Goal: Task Accomplishment & Management: Use online tool/utility

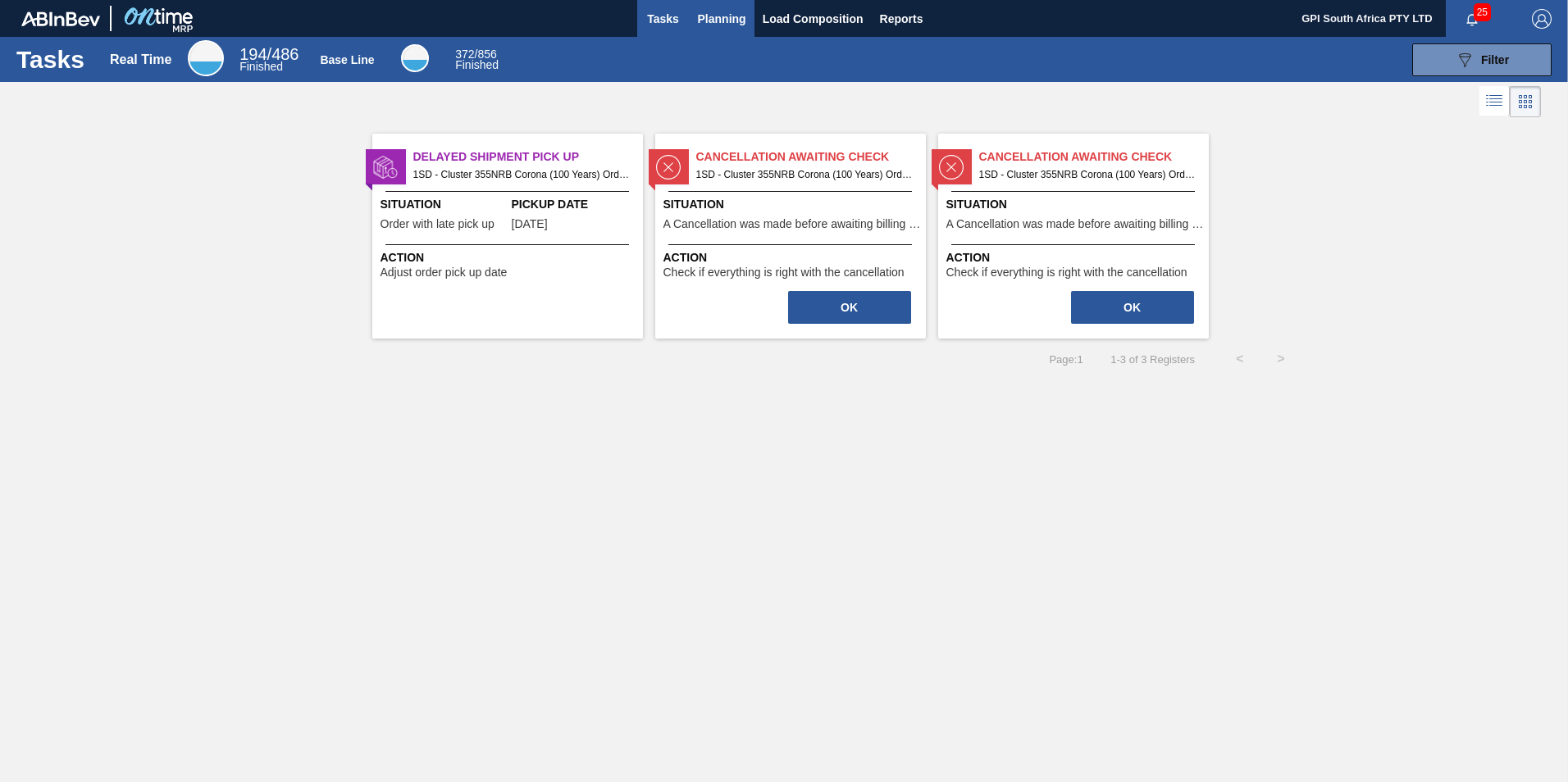
click at [731, 25] on span "Planning" at bounding box center [721, 19] width 48 height 20
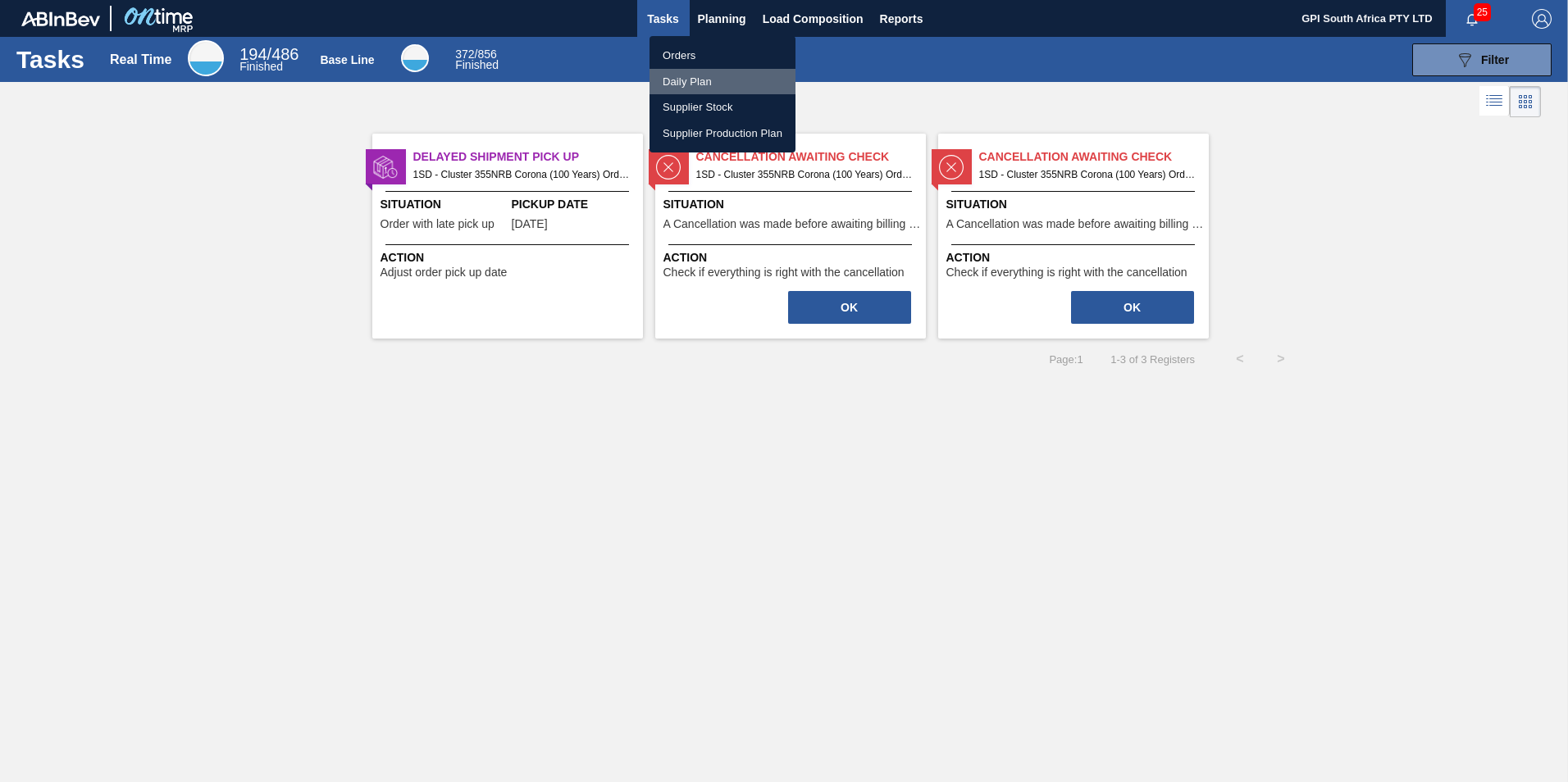
click at [687, 81] on li "Daily Plan" at bounding box center [722, 81] width 146 height 26
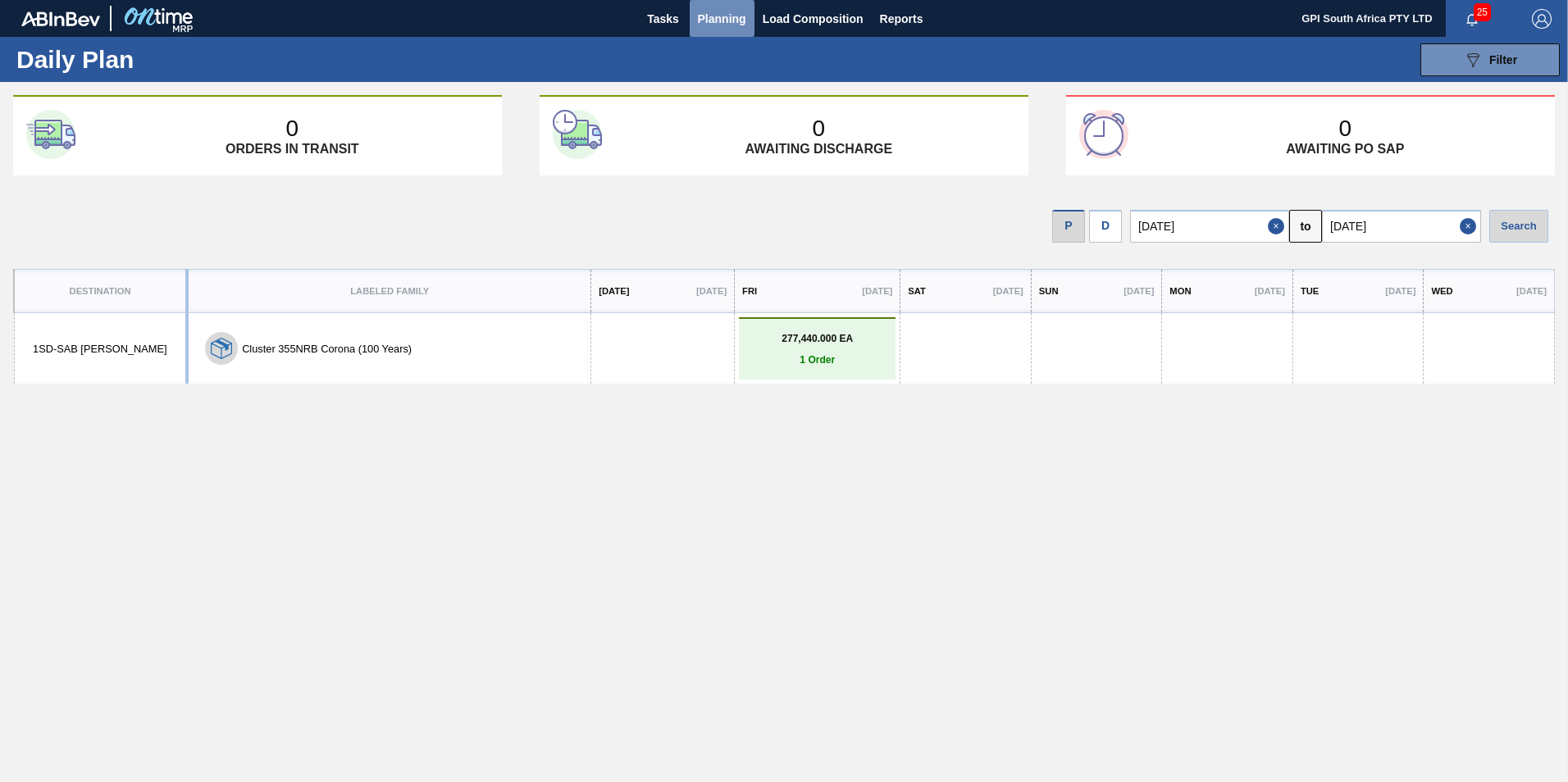
click at [720, 11] on span "Planning" at bounding box center [721, 19] width 48 height 20
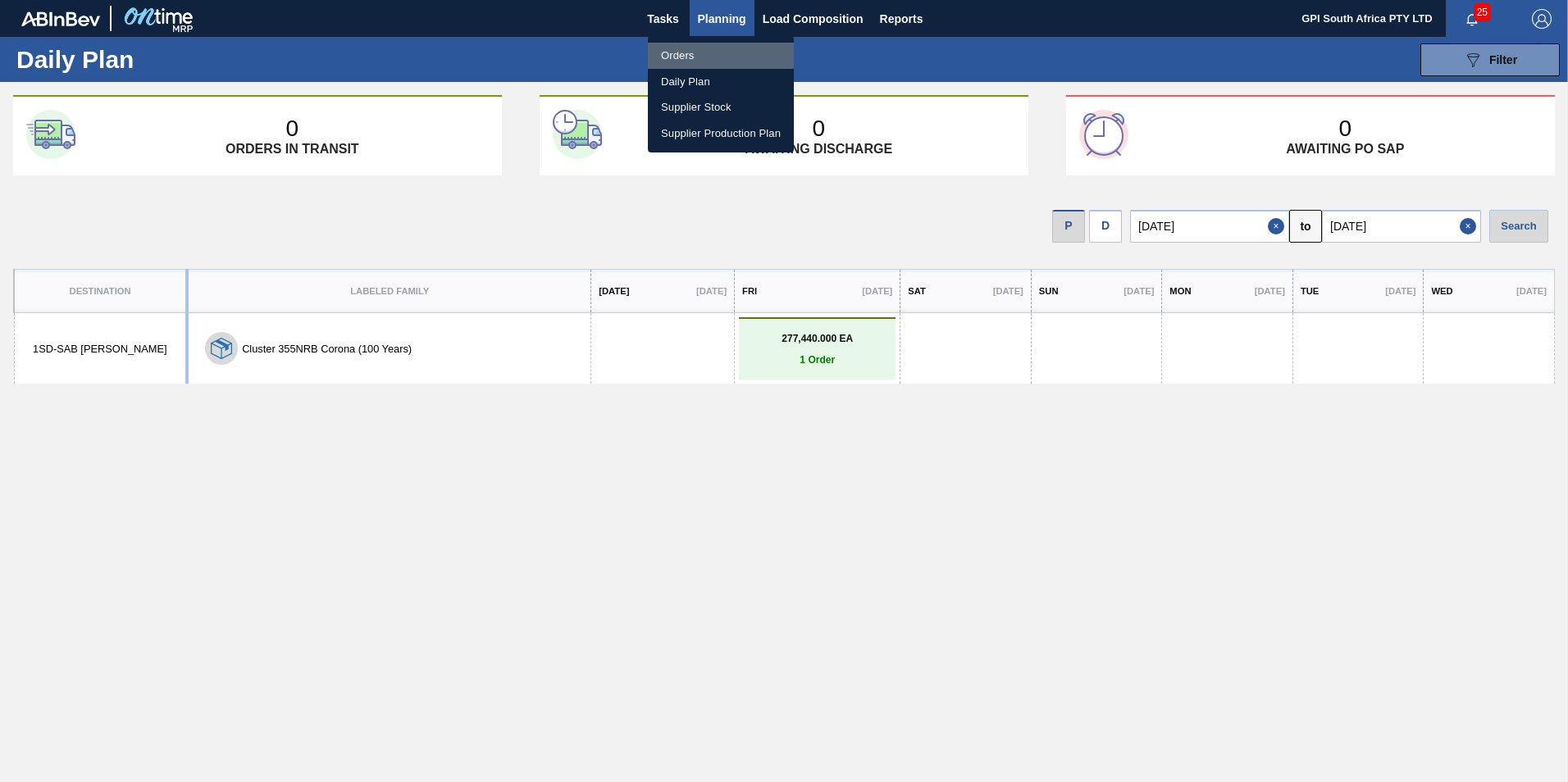
click at [680, 53] on li "Orders" at bounding box center [721, 55] width 146 height 26
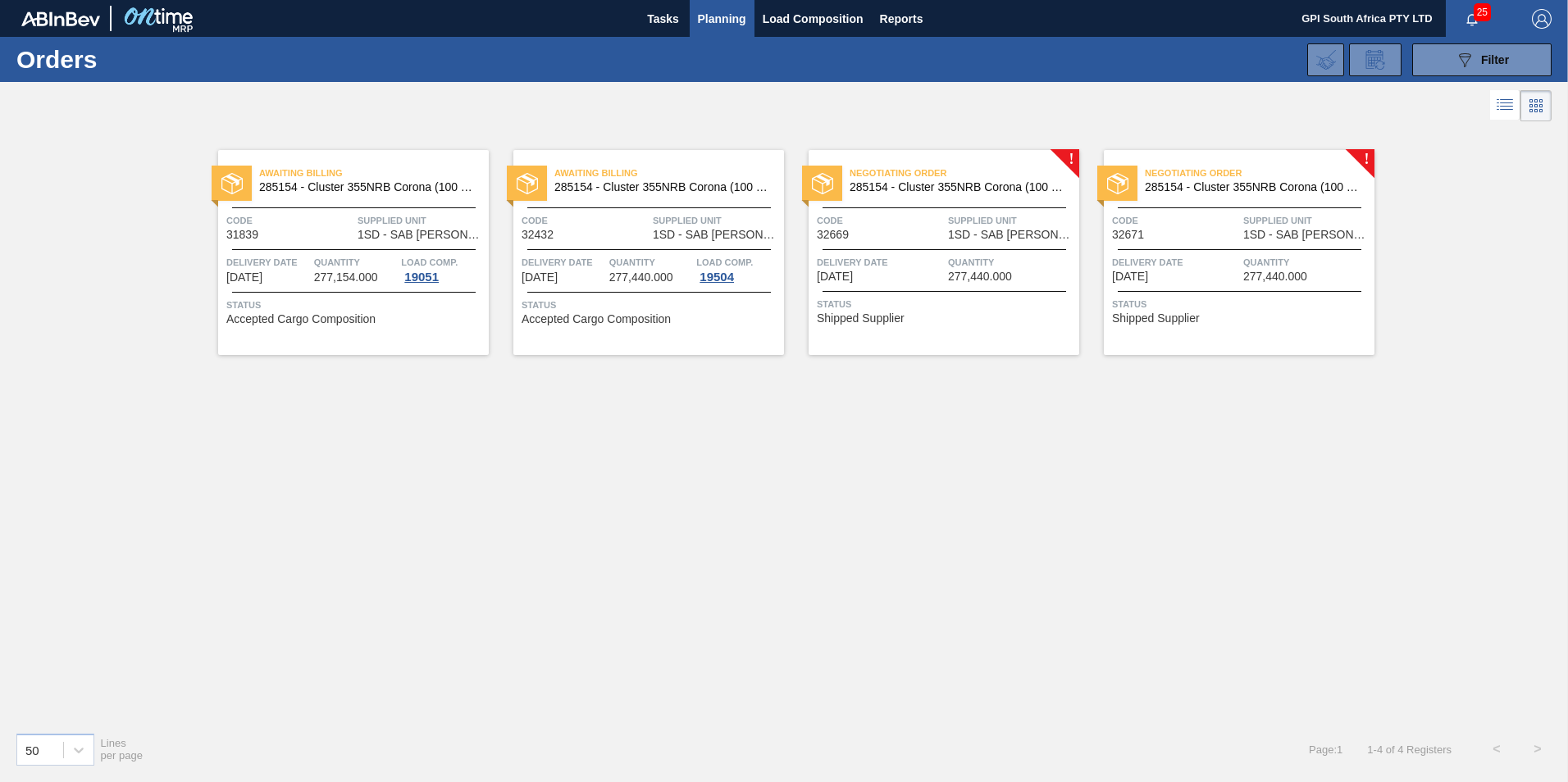
click at [893, 229] on span "Code" at bounding box center [881, 220] width 127 height 16
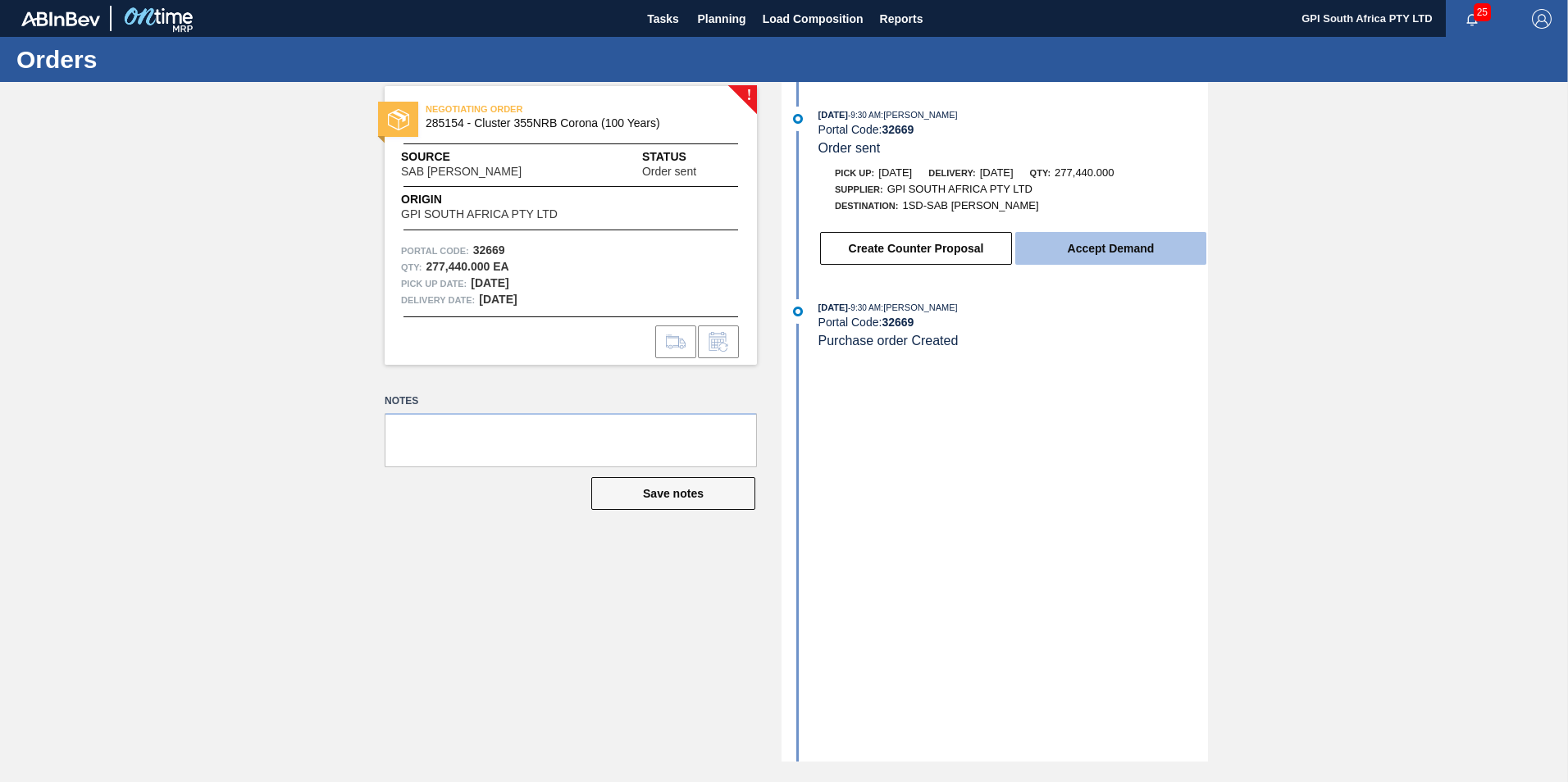
click at [1051, 251] on button "Accept Demand" at bounding box center [1110, 249] width 191 height 33
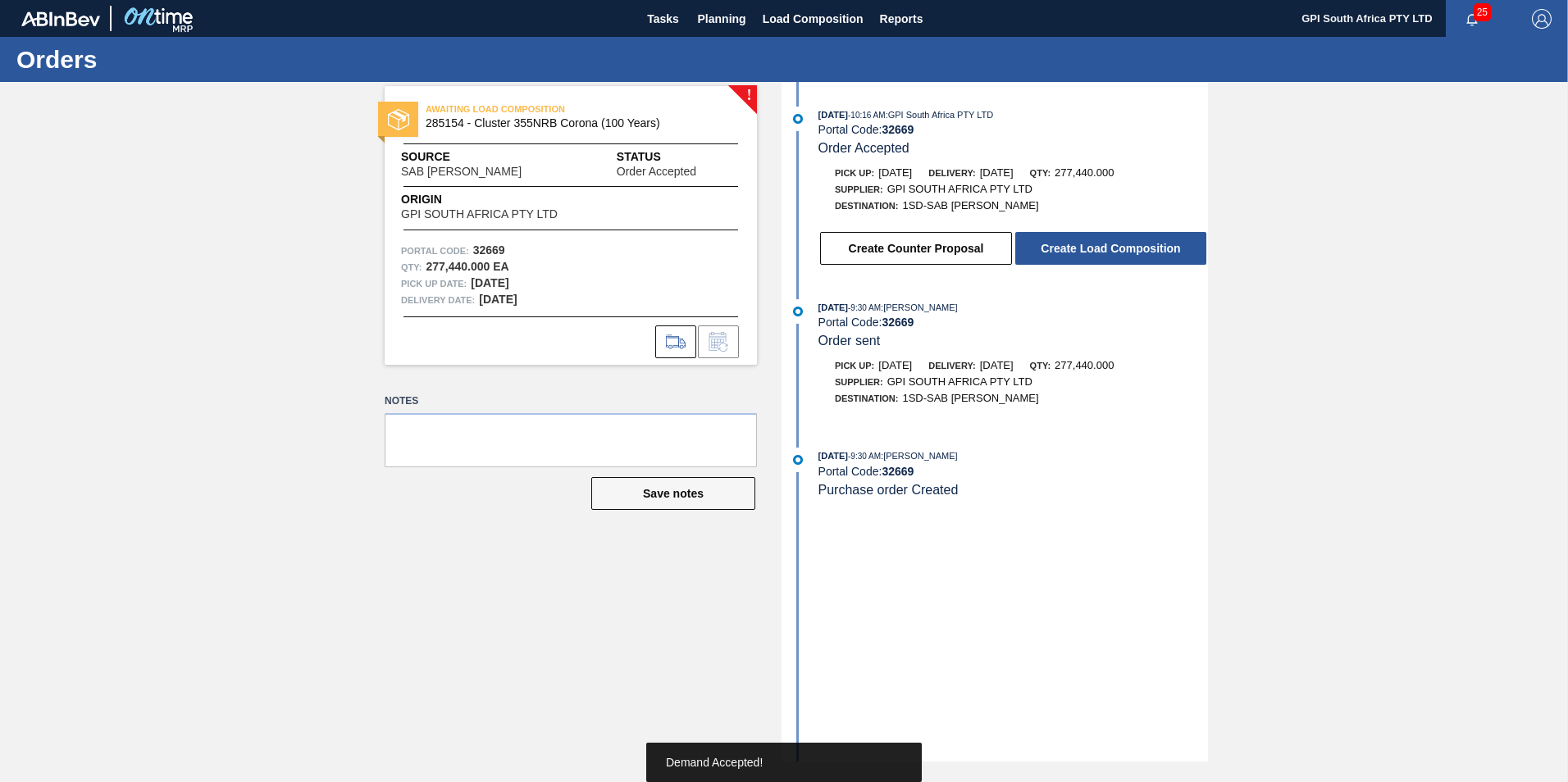
click at [1051, 251] on button "Create Load Composition" at bounding box center [1110, 249] width 191 height 33
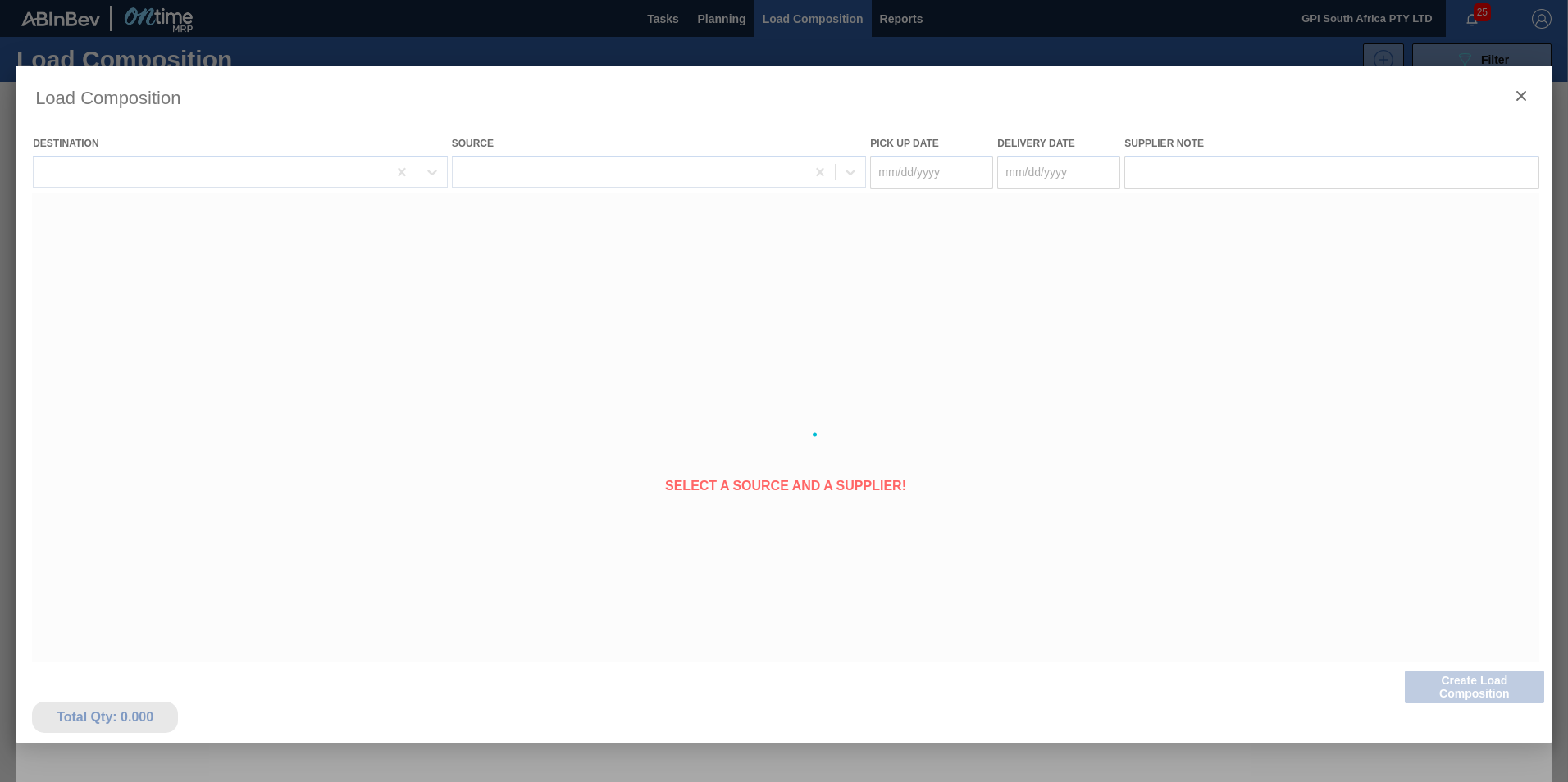
type Date "[DATE]"
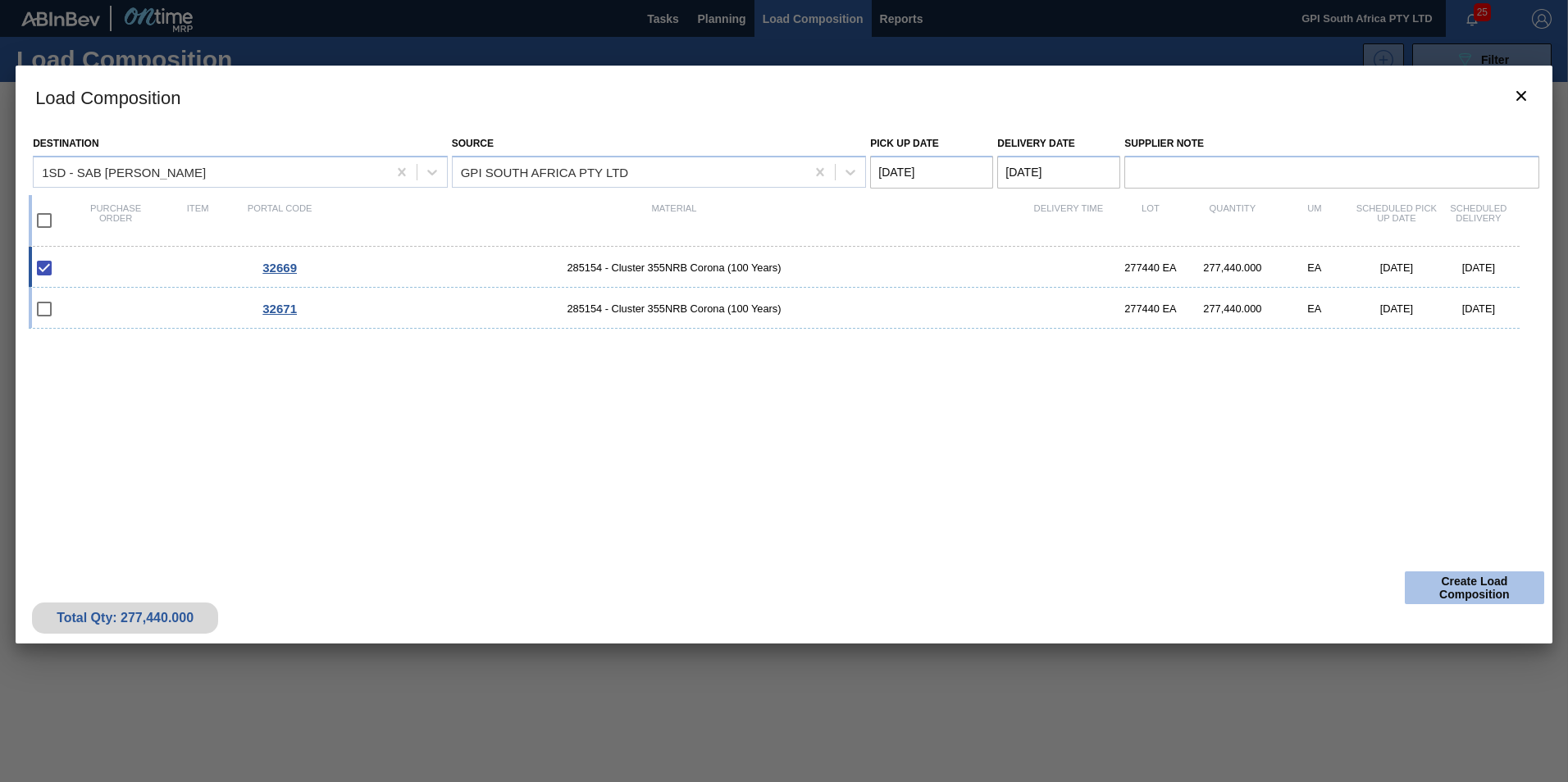
click at [1440, 588] on button "Create Load Composition" at bounding box center [1475, 588] width 139 height 33
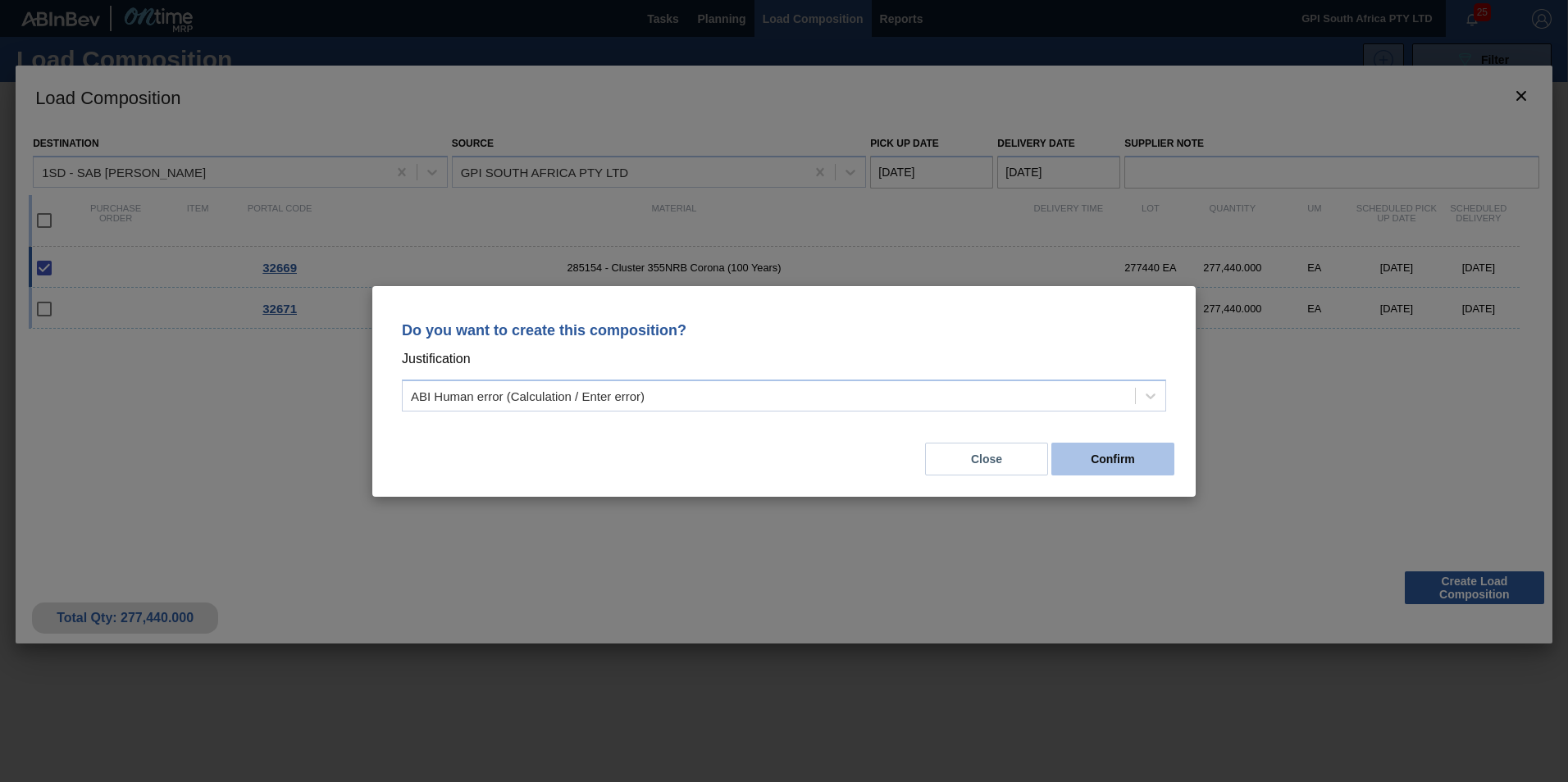
click at [1150, 463] on button "Confirm" at bounding box center [1112, 459] width 123 height 33
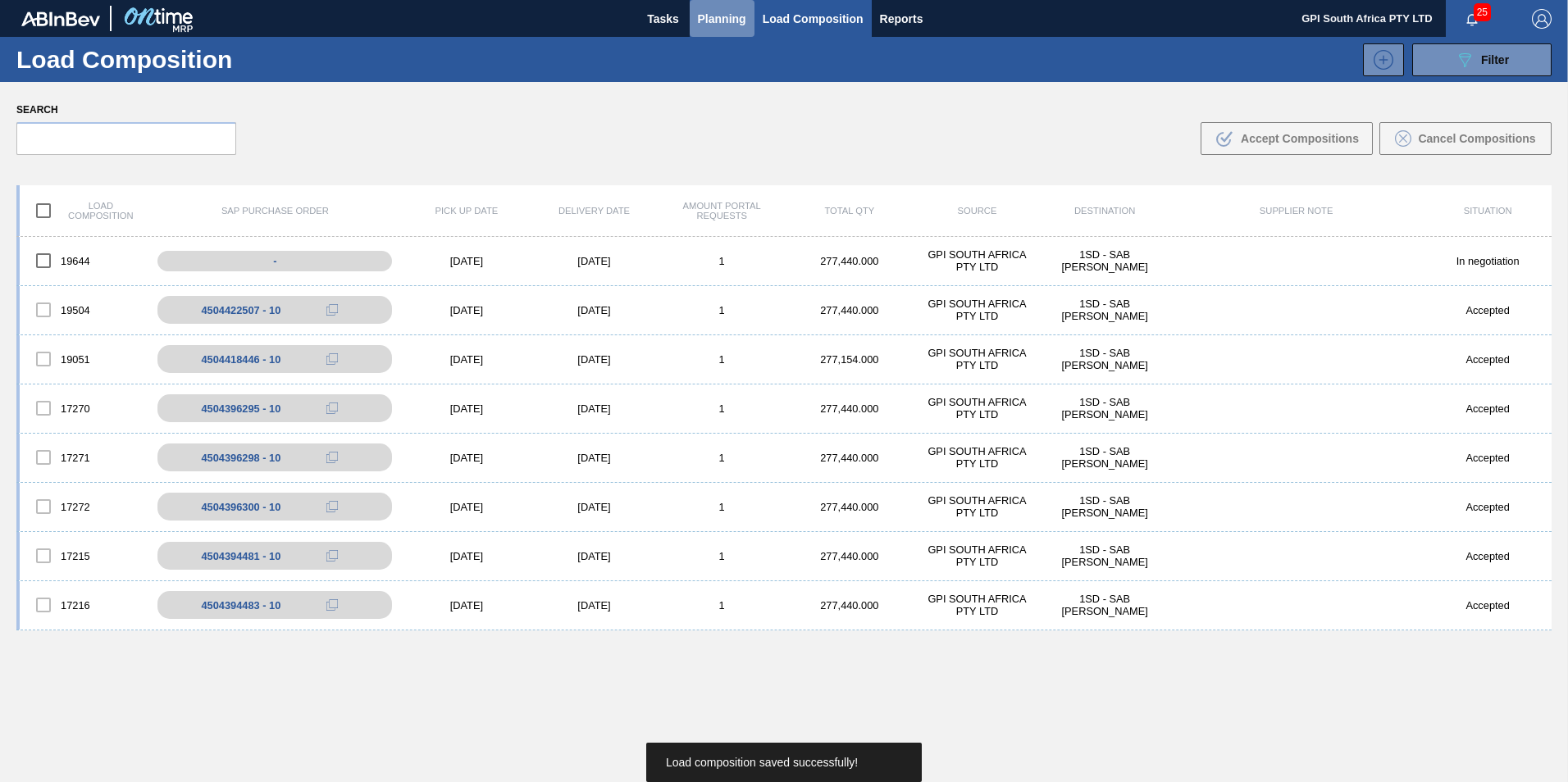
click at [738, 12] on span "Planning" at bounding box center [721, 19] width 48 height 20
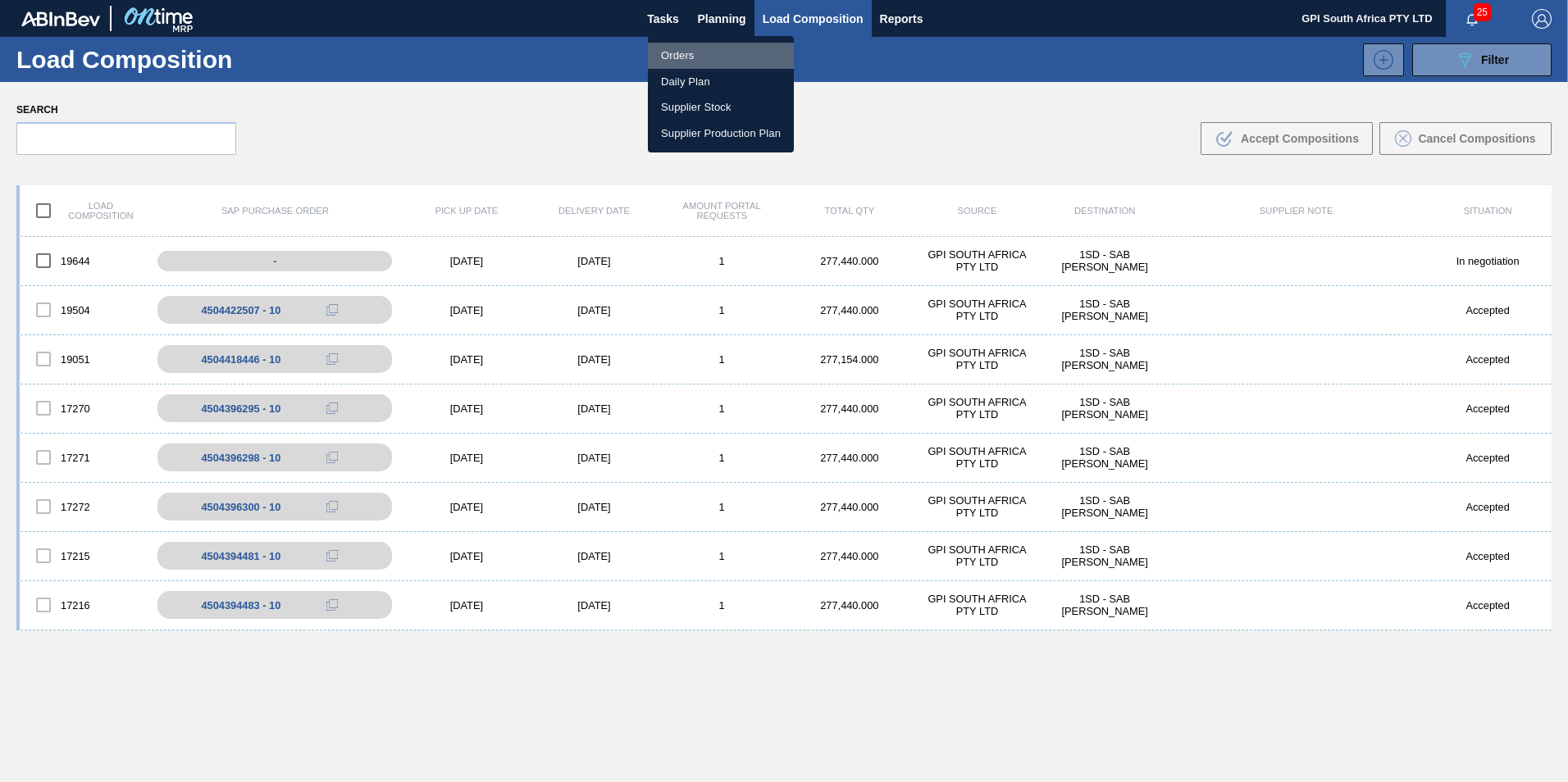
click at [697, 54] on li "Orders" at bounding box center [721, 55] width 146 height 26
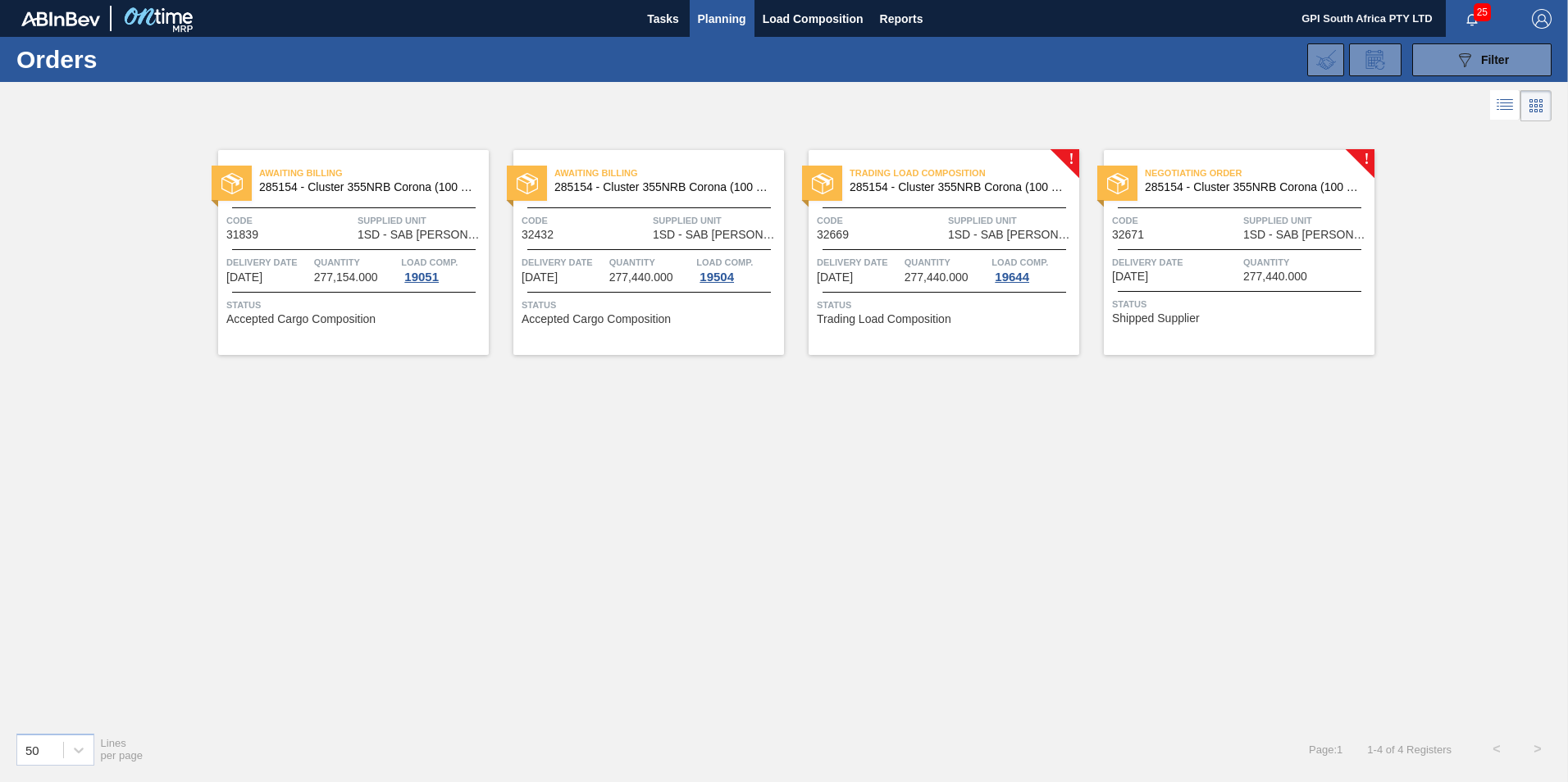
click at [1217, 242] on div "Negotiating Order 285154 - Cluster 355NRB Corona (100 Years) Code 32671 Supplie…" at bounding box center [1239, 253] width 271 height 205
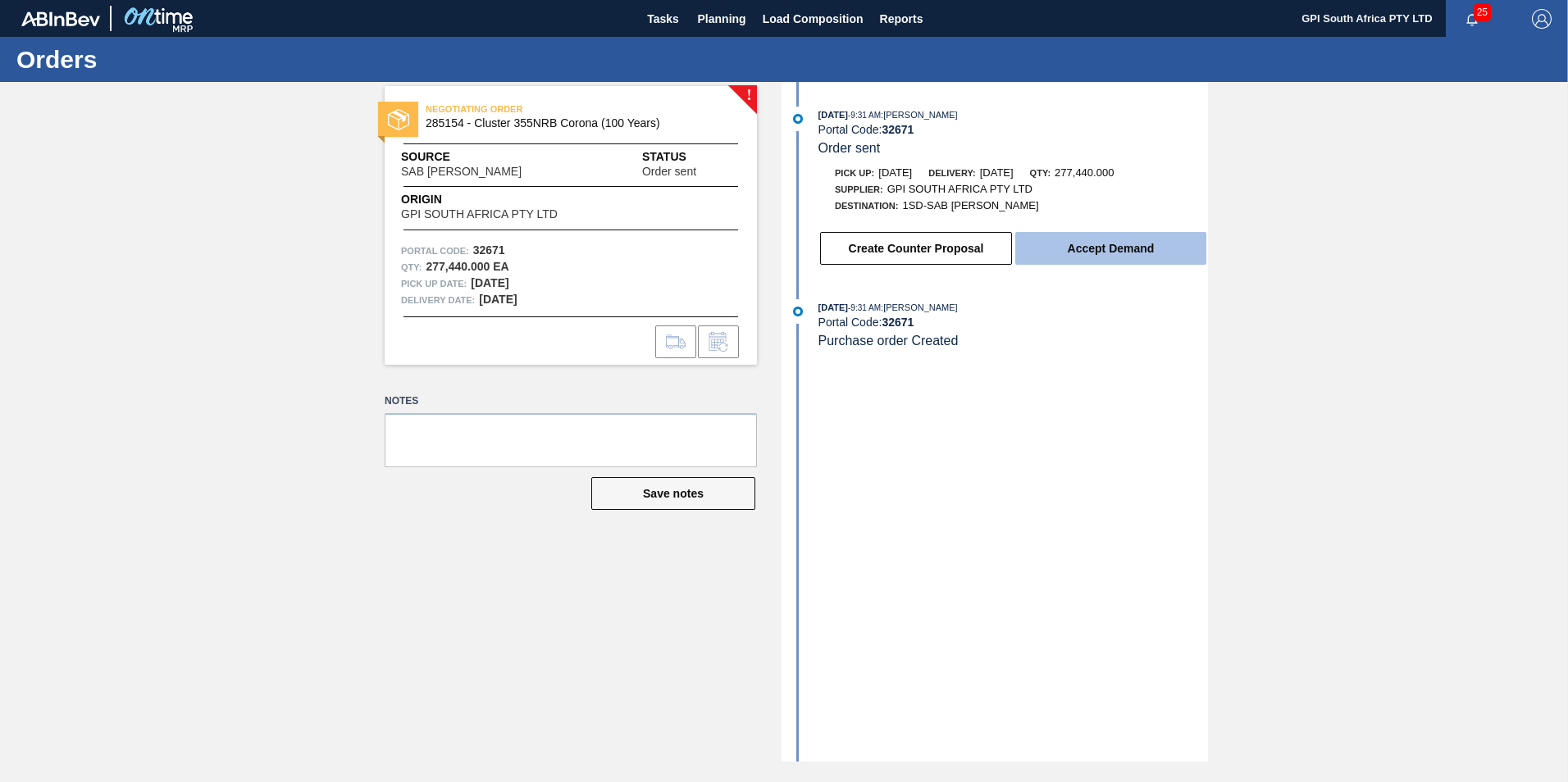
click at [1124, 240] on button "Accept Demand" at bounding box center [1110, 249] width 191 height 33
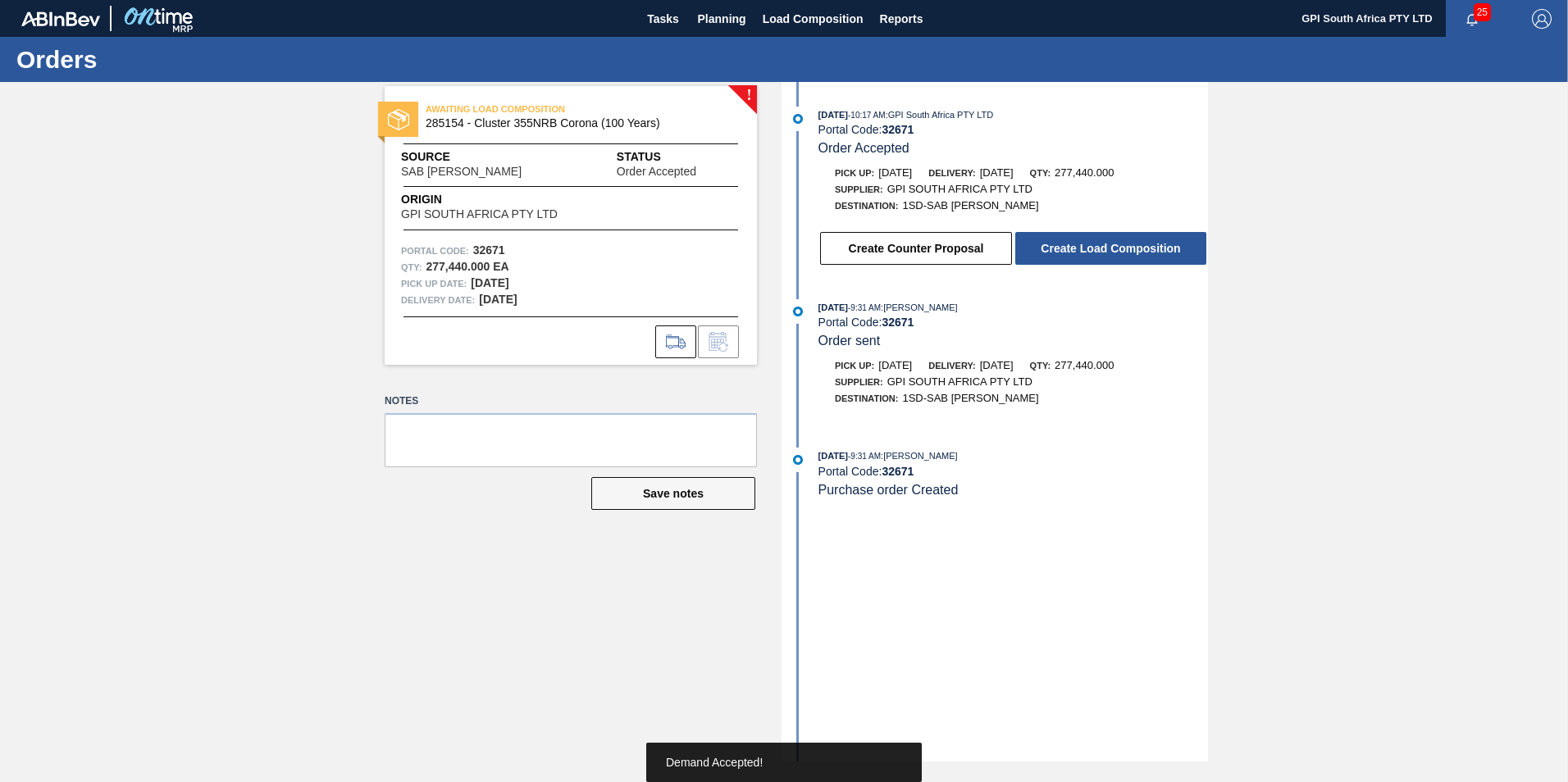
click at [1124, 240] on button "Create Load Composition" at bounding box center [1110, 249] width 191 height 33
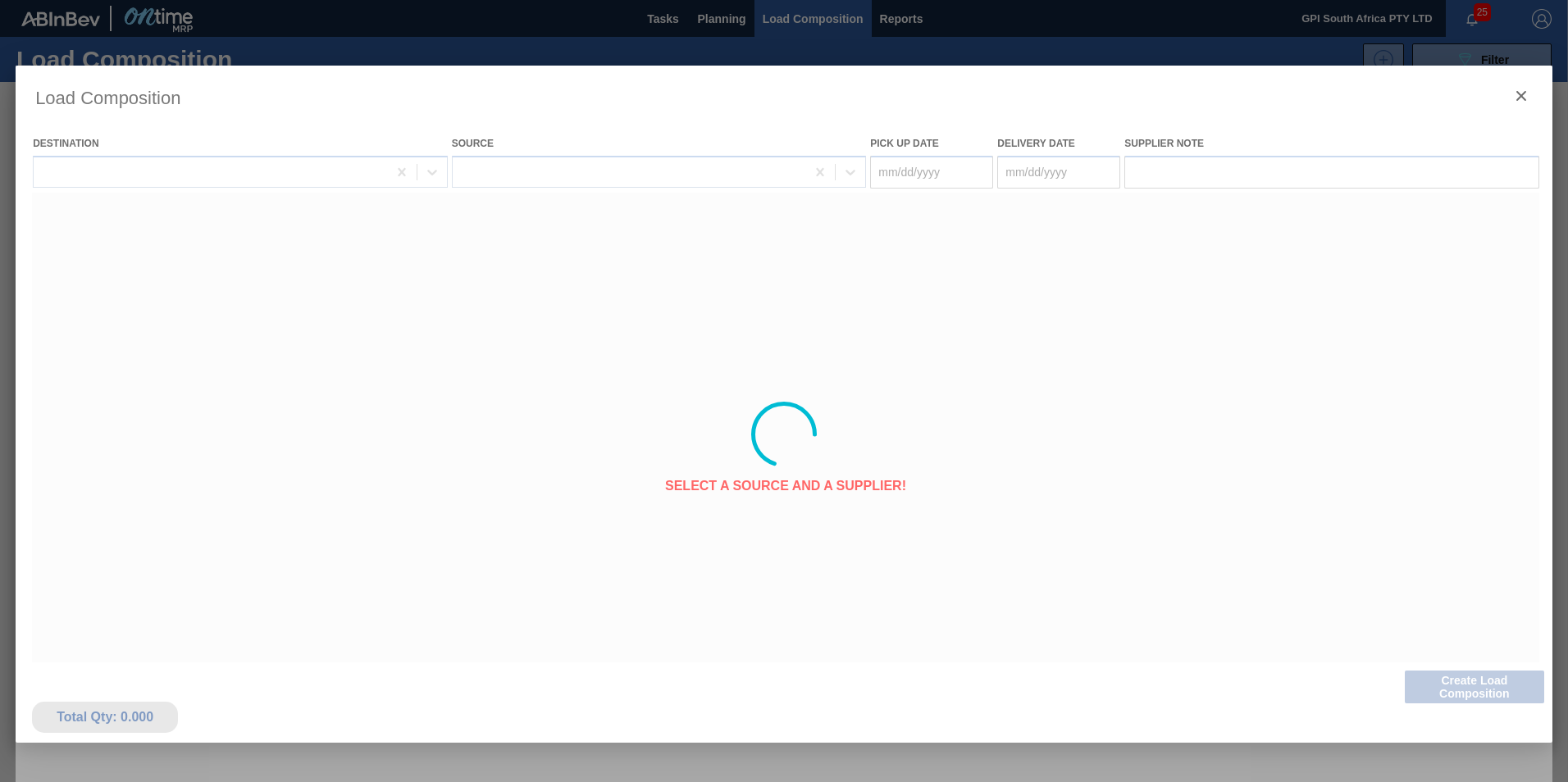
type Date "[DATE]"
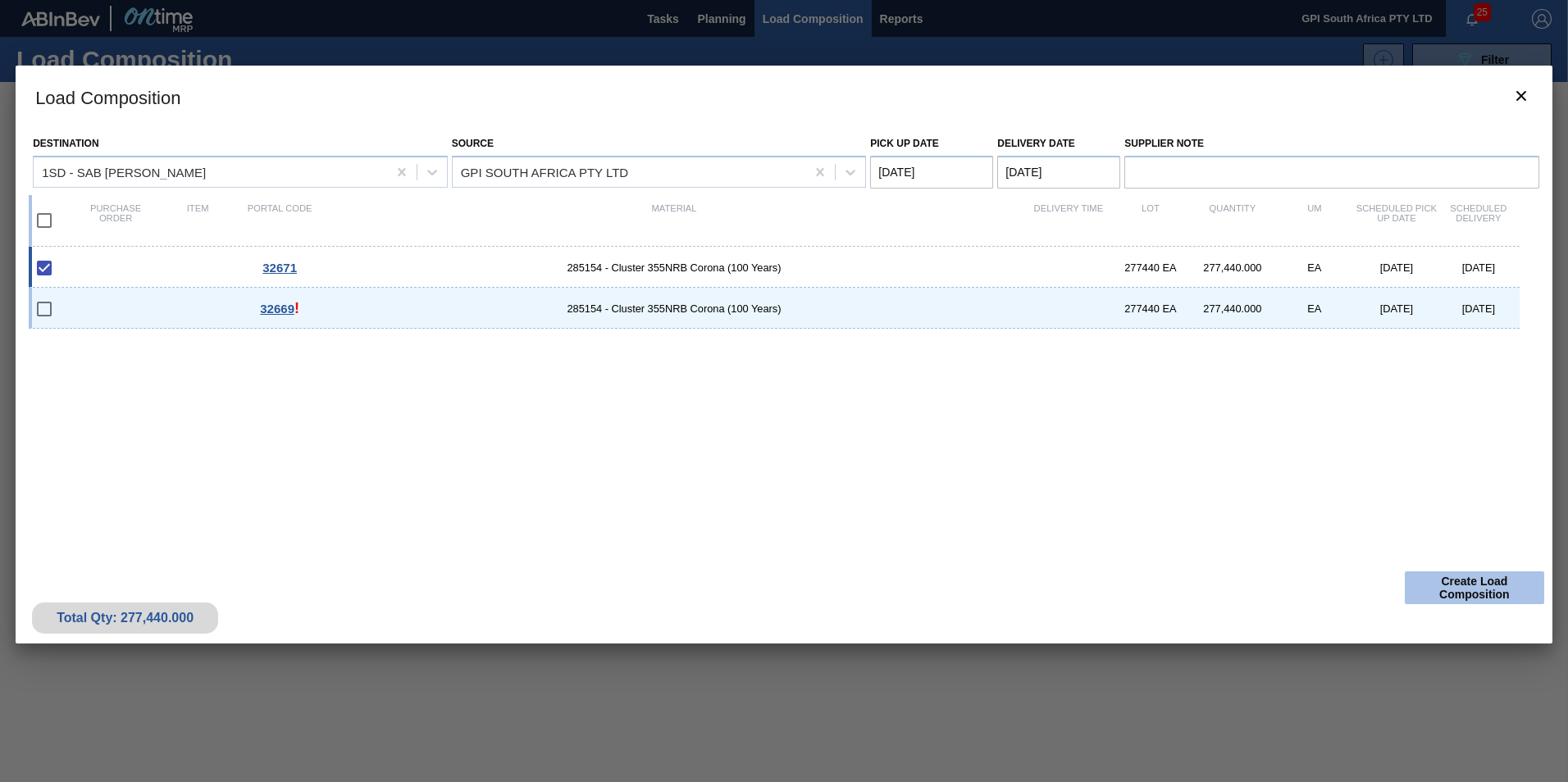
click at [1451, 598] on button "Create Load Composition" at bounding box center [1475, 588] width 139 height 33
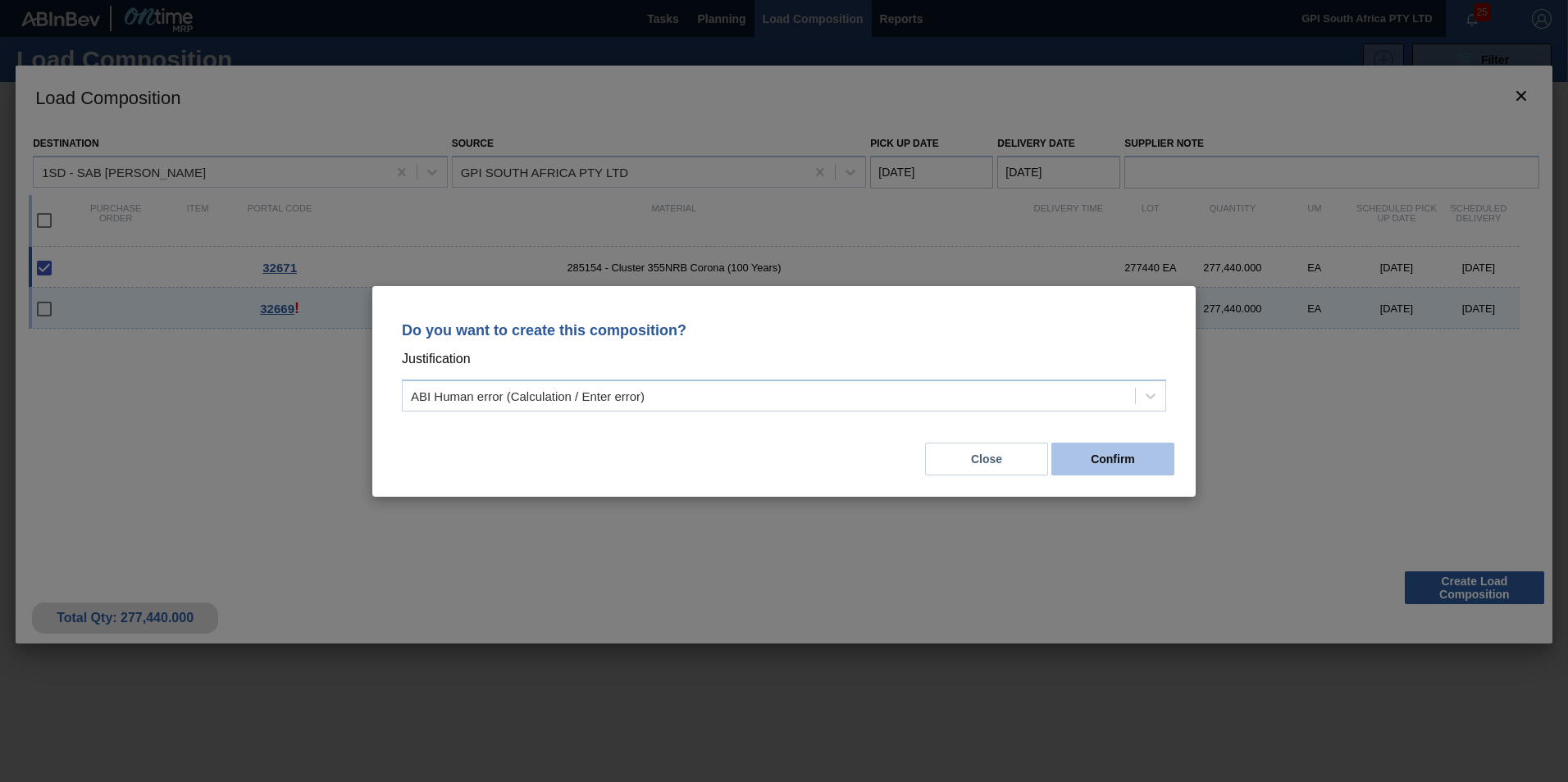
click at [1124, 456] on button "Confirm" at bounding box center [1112, 459] width 123 height 33
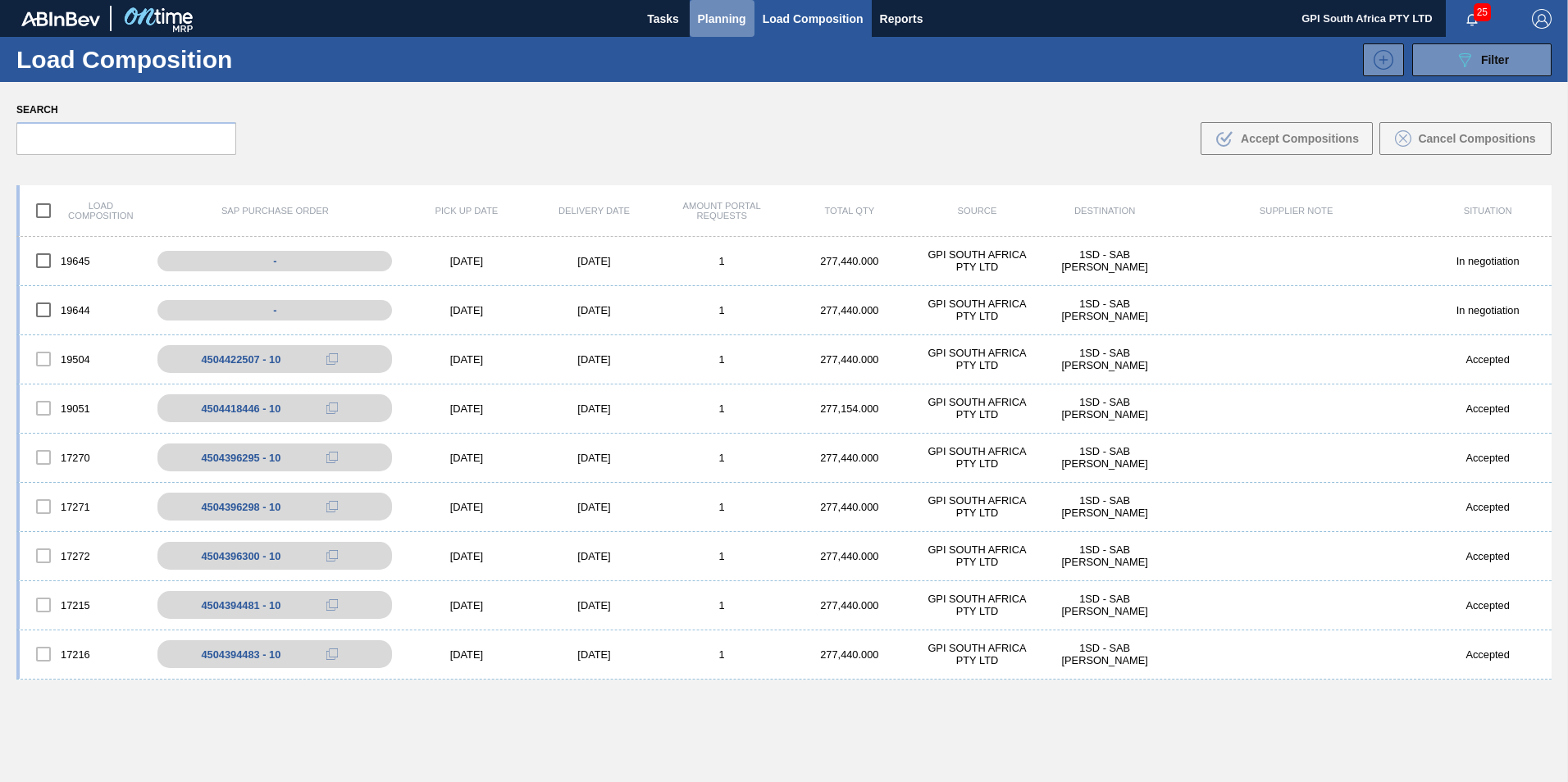
click at [733, 8] on button "Planning" at bounding box center [722, 18] width 64 height 36
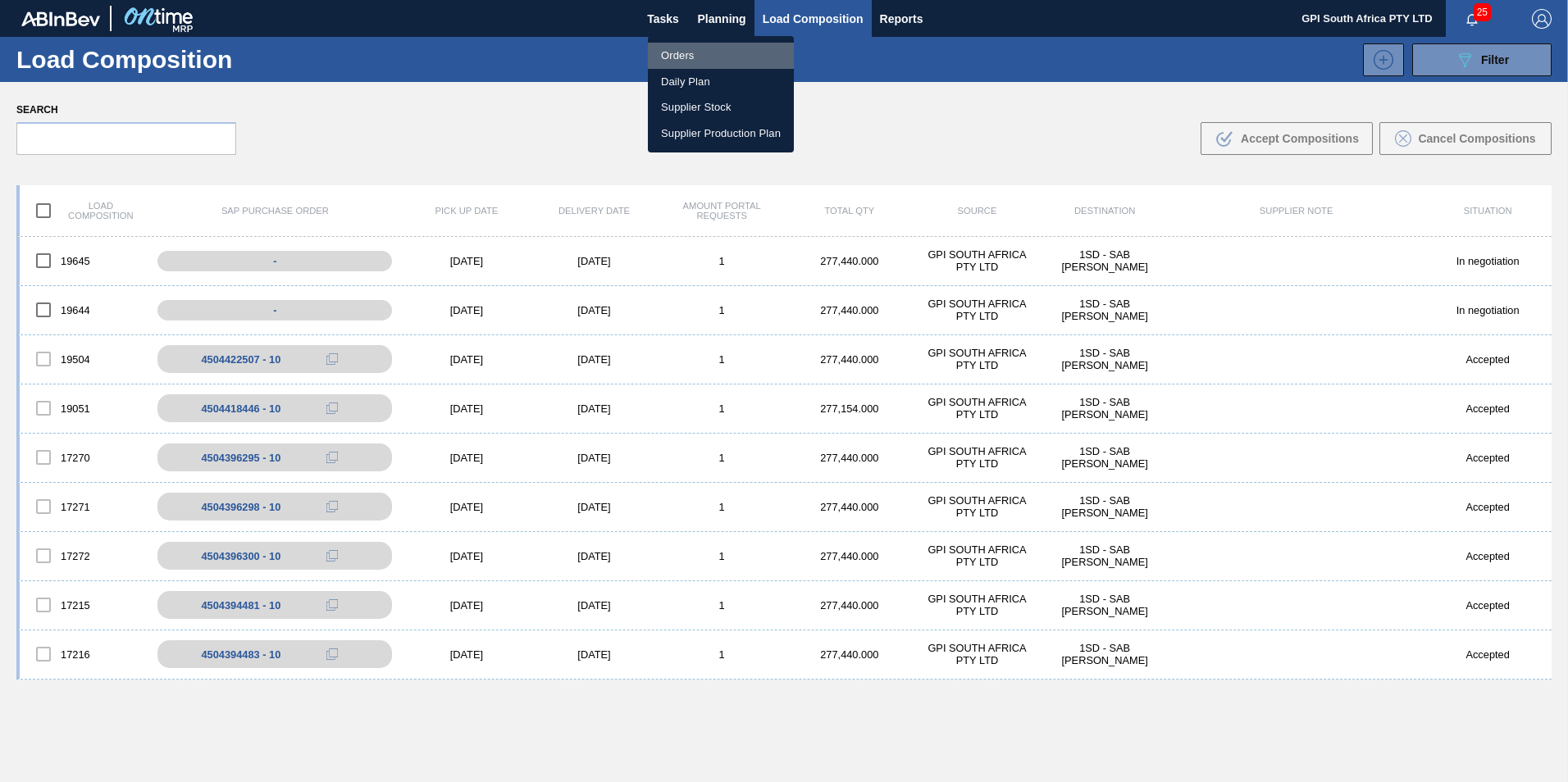
click at [666, 45] on li "Orders" at bounding box center [721, 55] width 146 height 26
